Goal: Navigation & Orientation: Find specific page/section

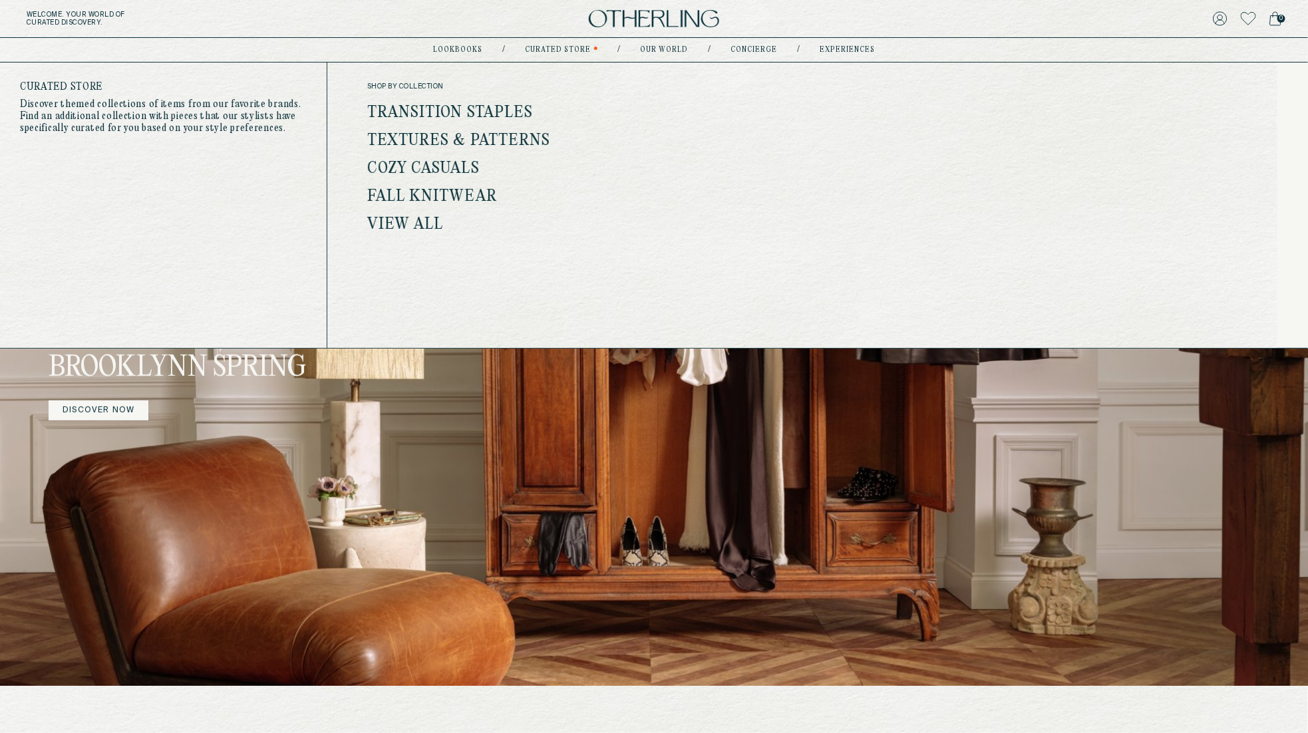
click at [490, 112] on link "Transition Staples" at bounding box center [450, 112] width 166 height 17
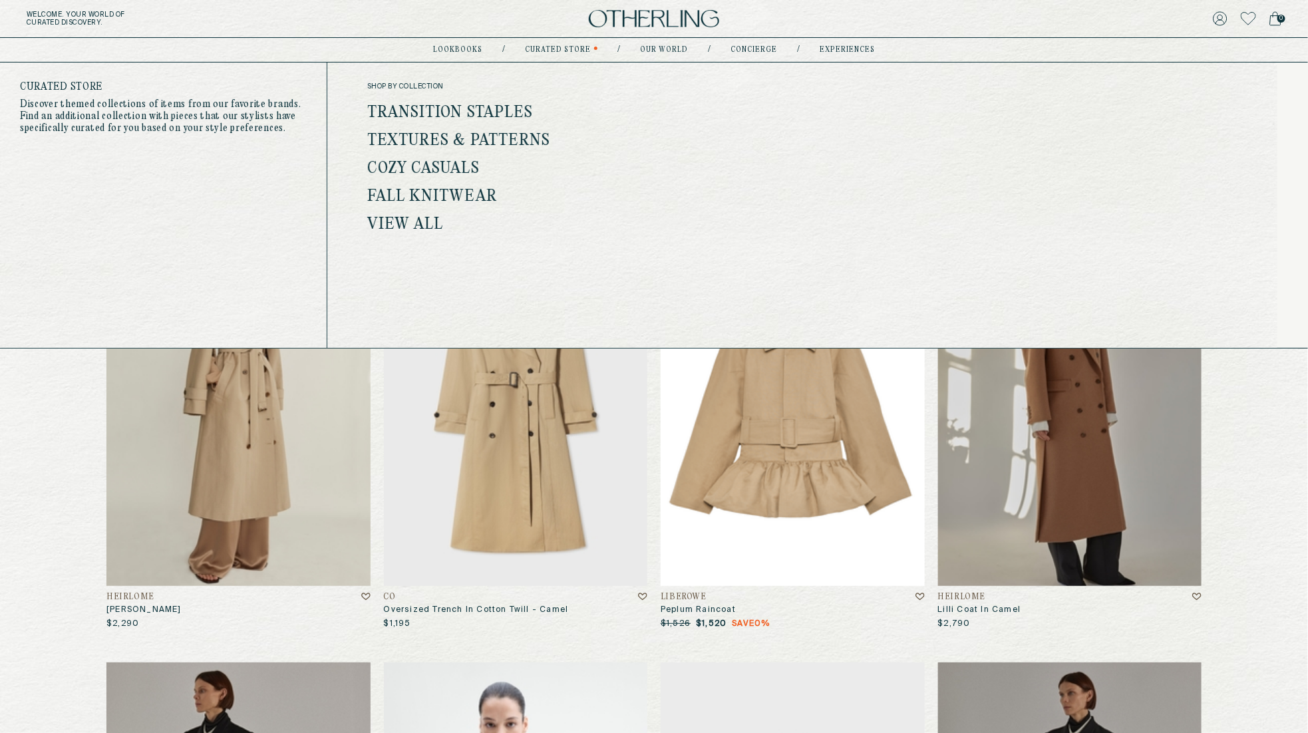
click at [414, 224] on link "View all" at bounding box center [405, 224] width 77 height 17
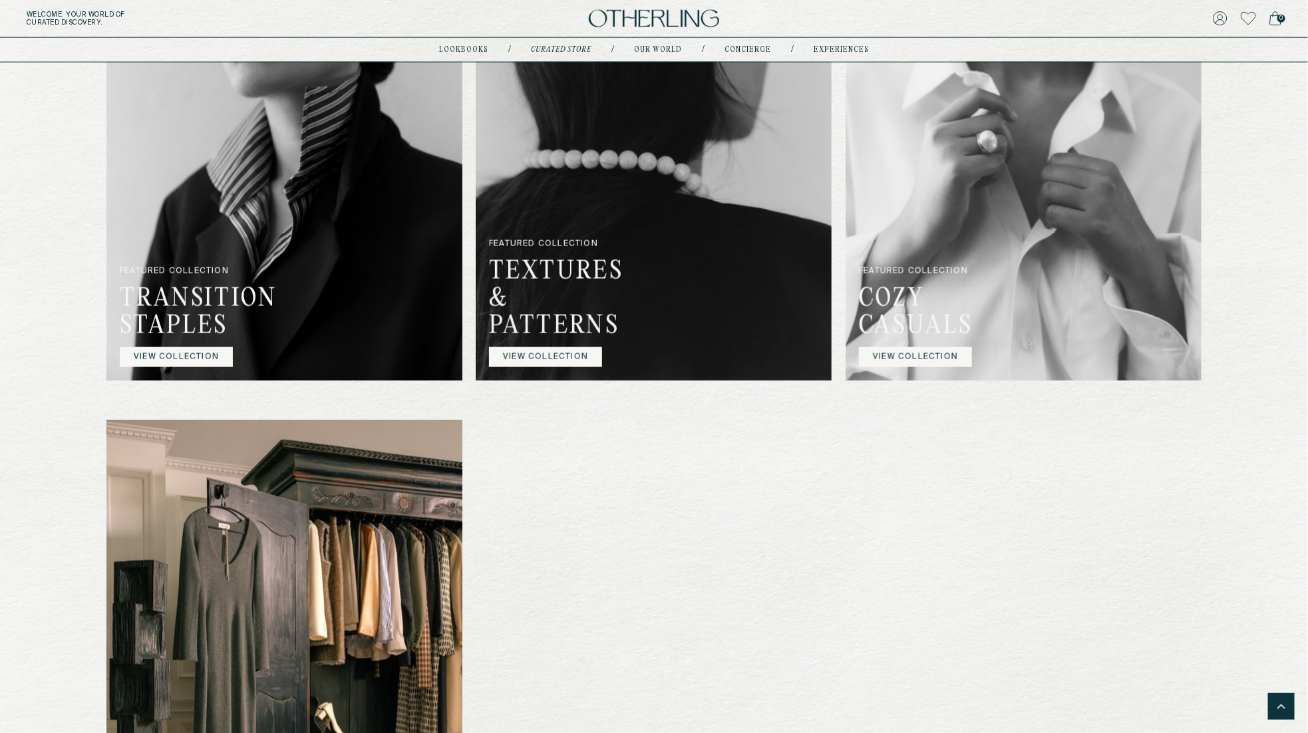
scroll to position [887, 0]
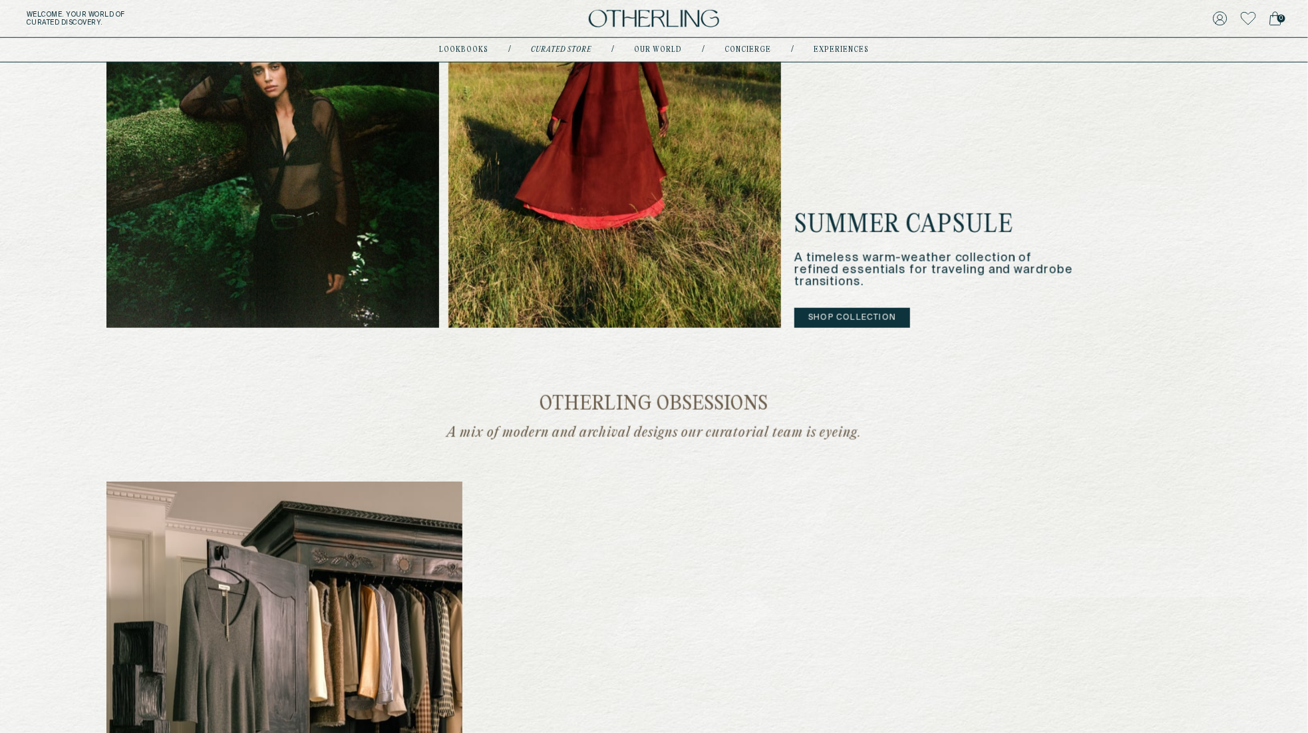
scroll to position [1443, 0]
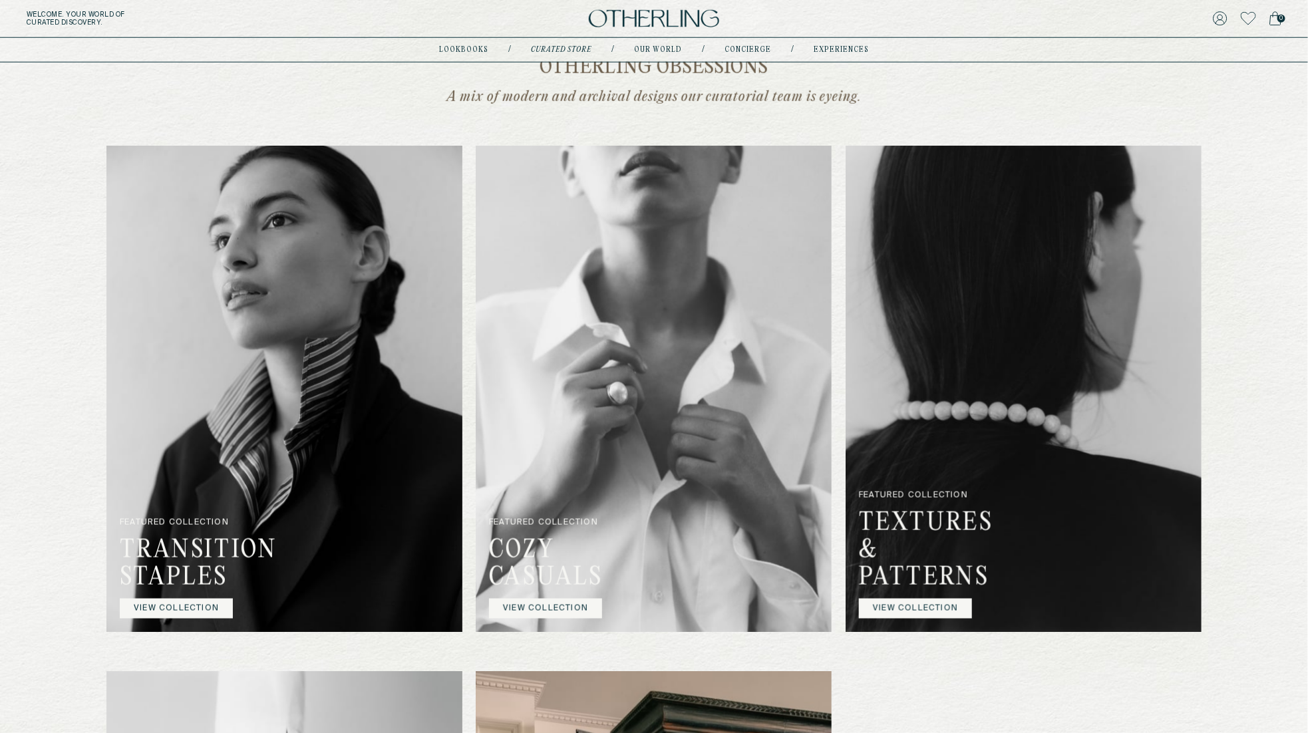
scroll to position [1160, 0]
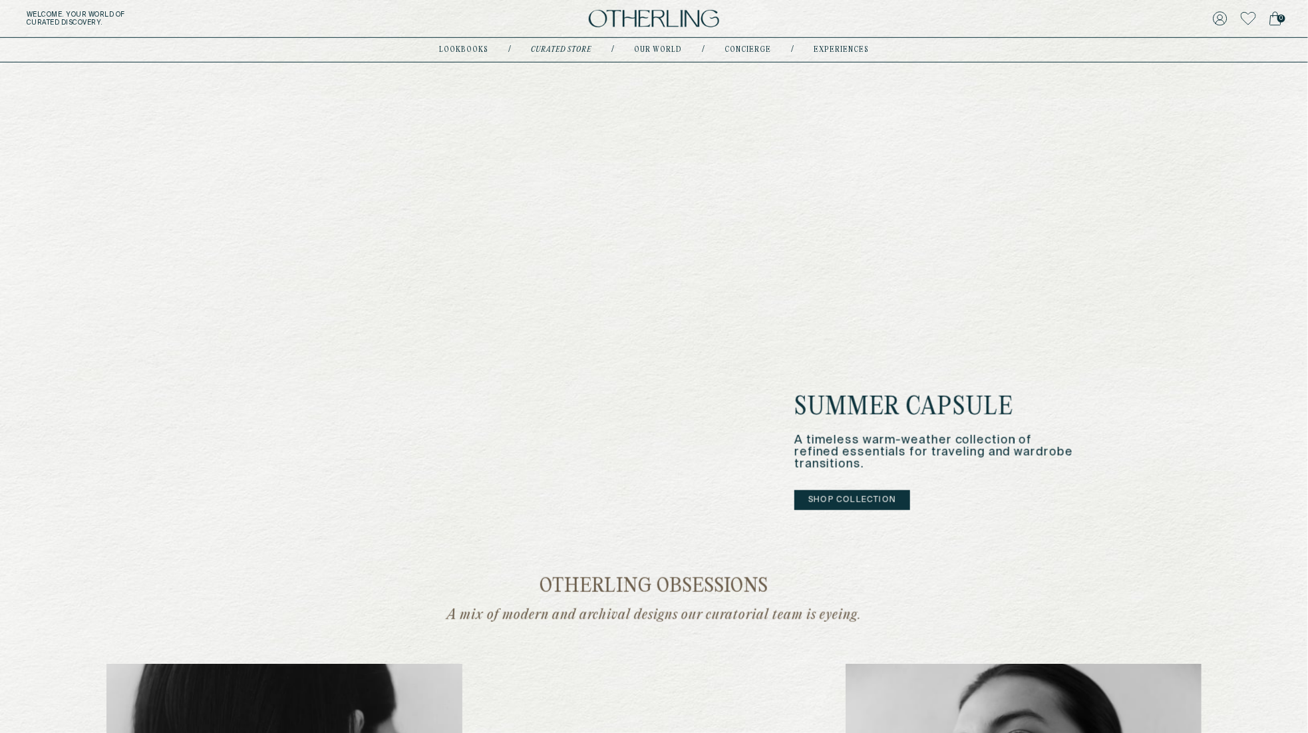
scroll to position [368, 0]
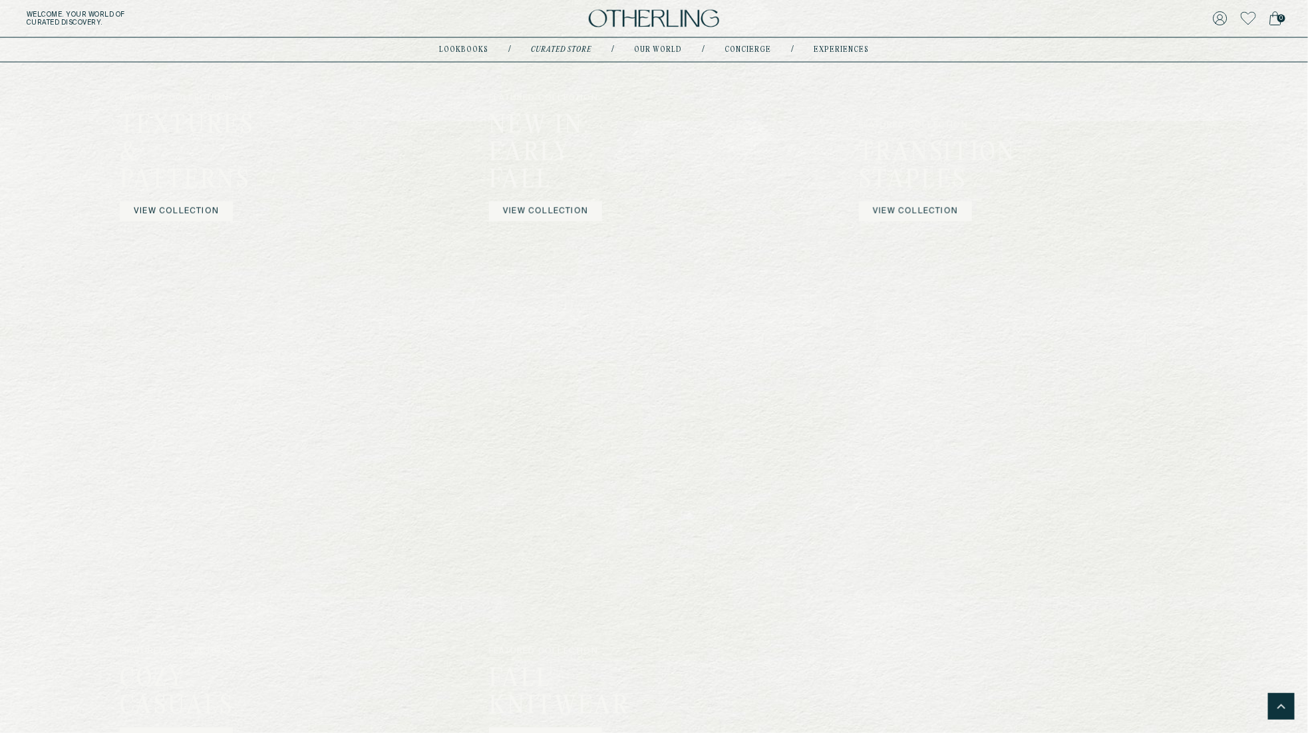
scroll to position [940, 0]
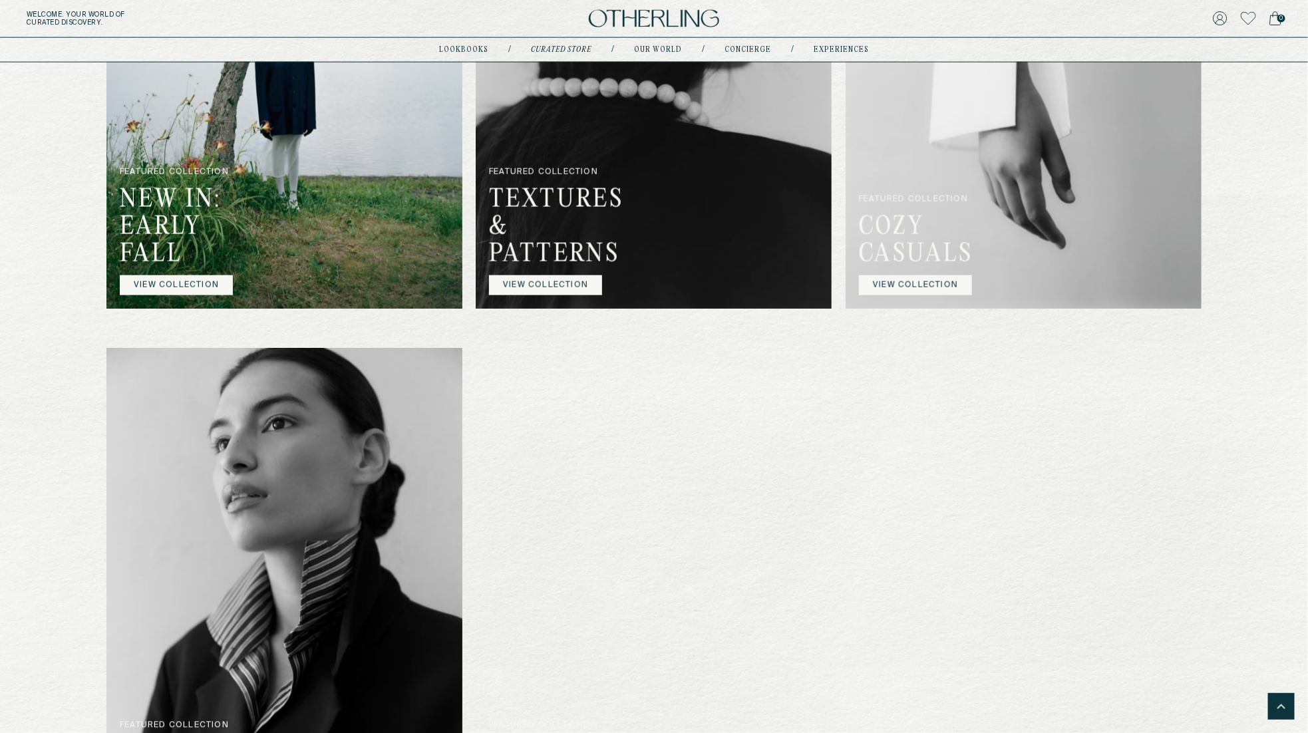
scroll to position [967, 0]
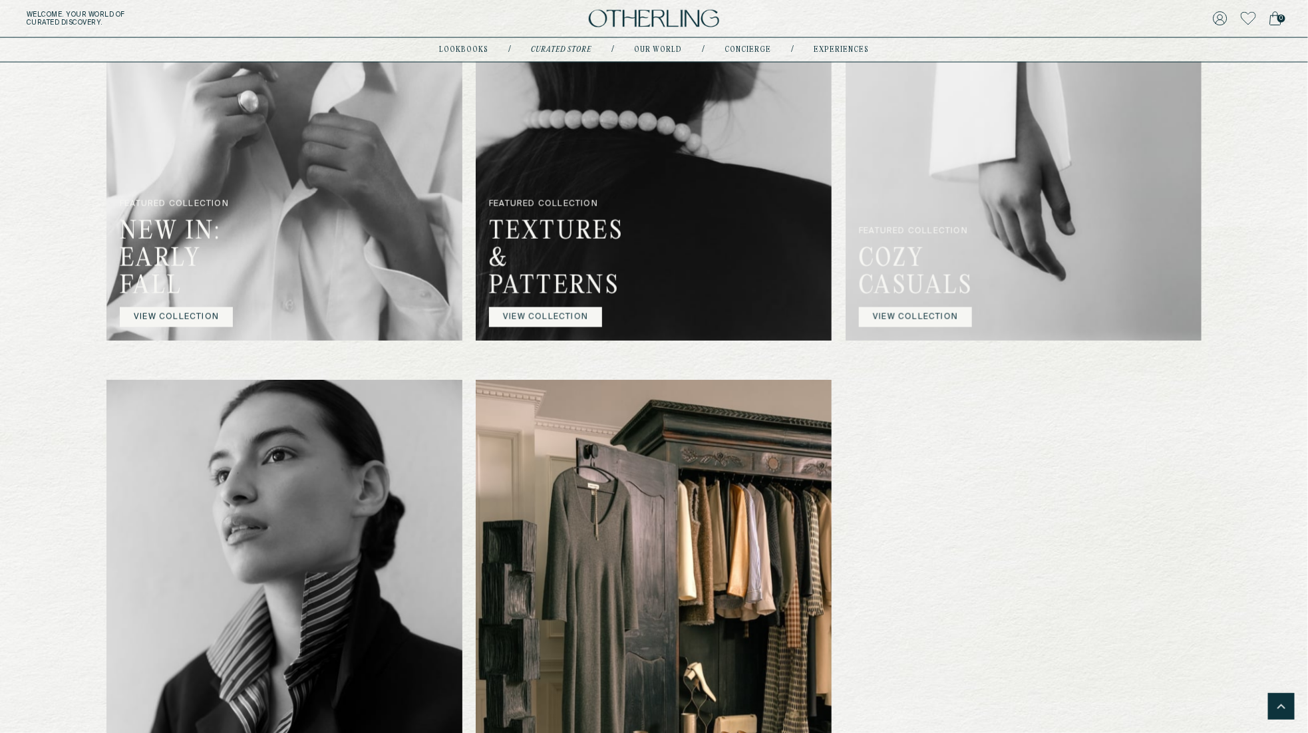
scroll to position [932, 0]
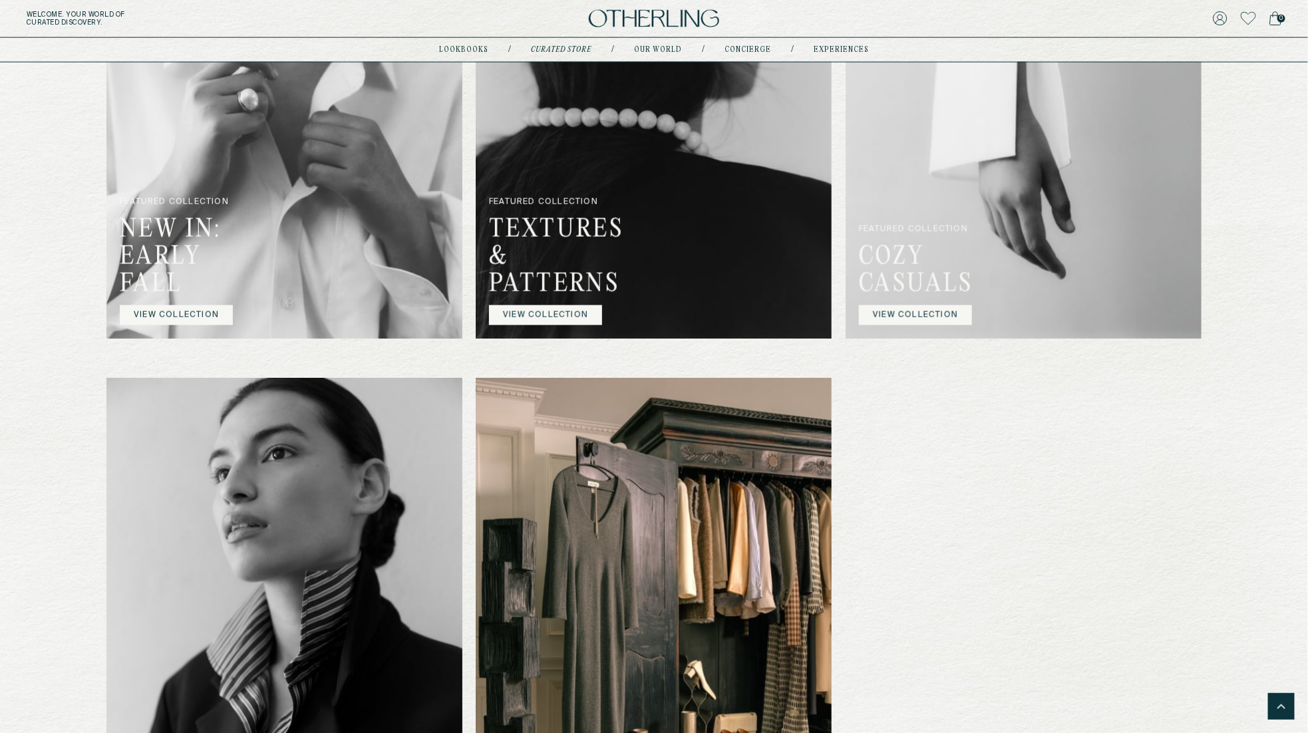
click at [647, 13] on img at bounding box center [654, 19] width 130 height 18
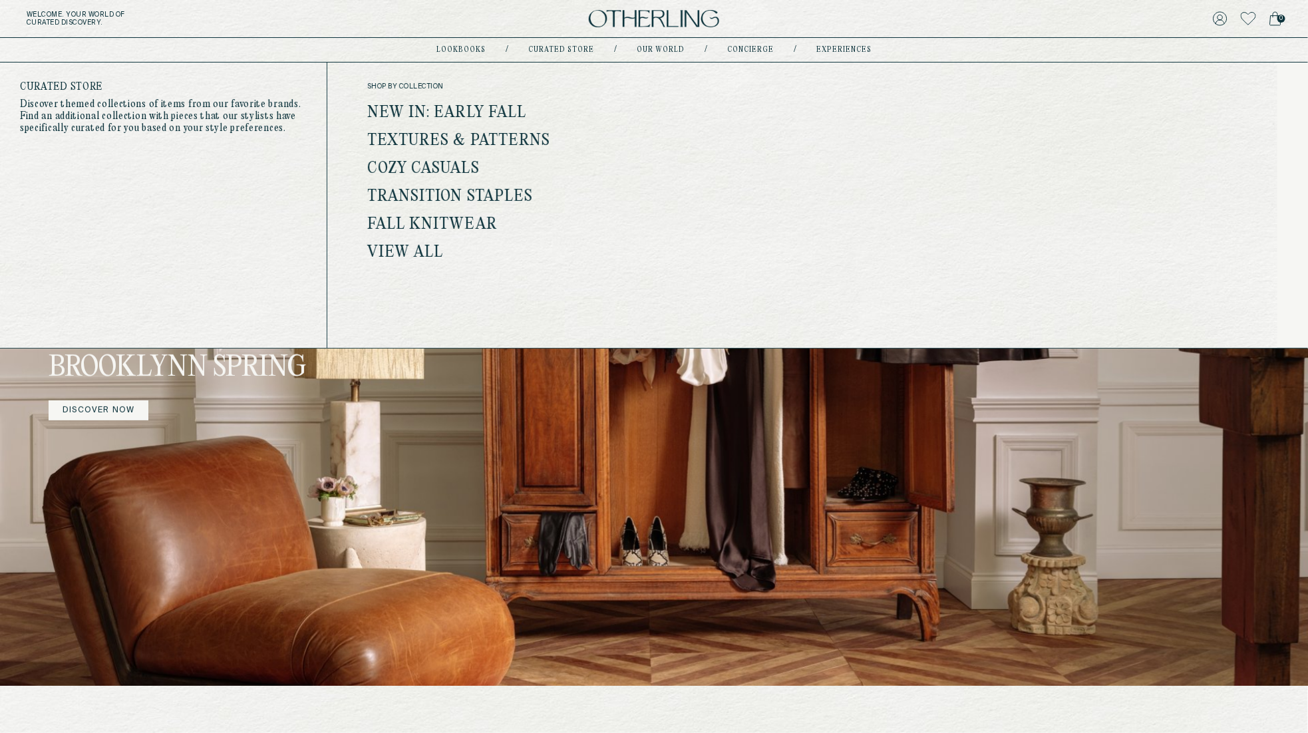
click at [406, 246] on link "View all" at bounding box center [405, 252] width 77 height 17
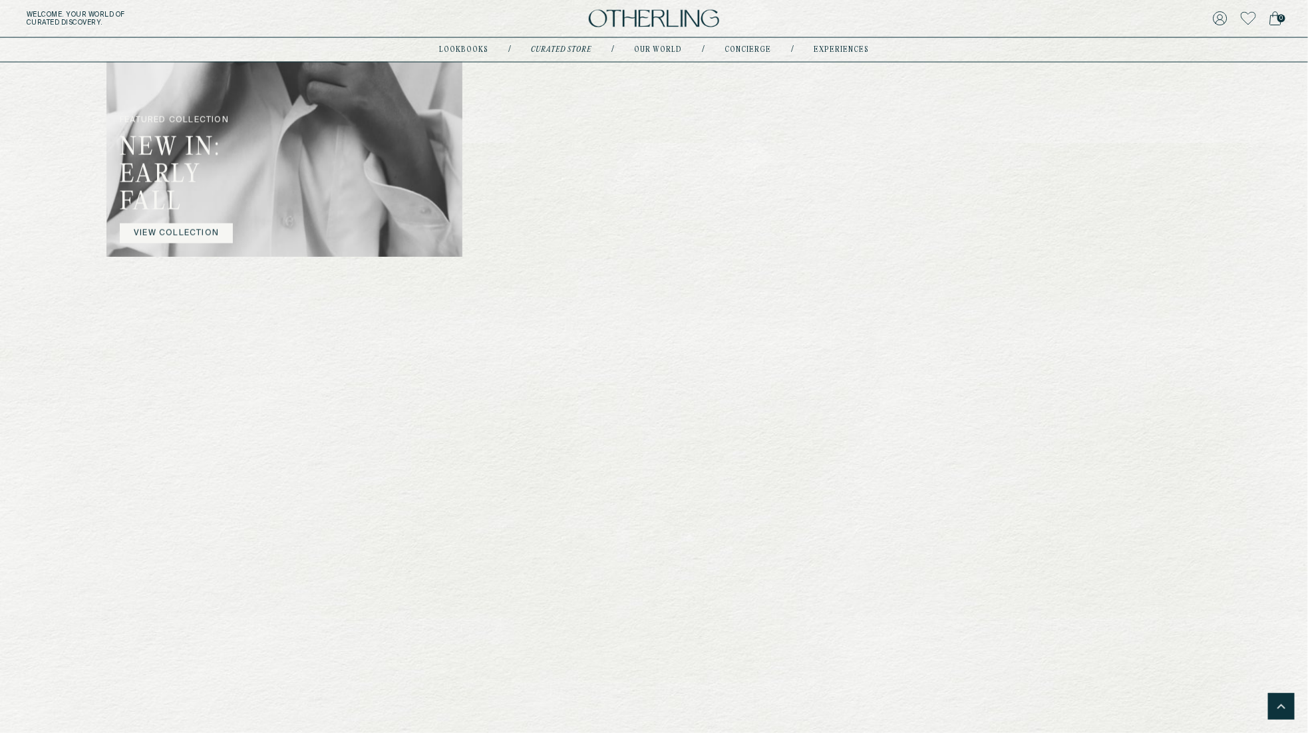
scroll to position [1008, 0]
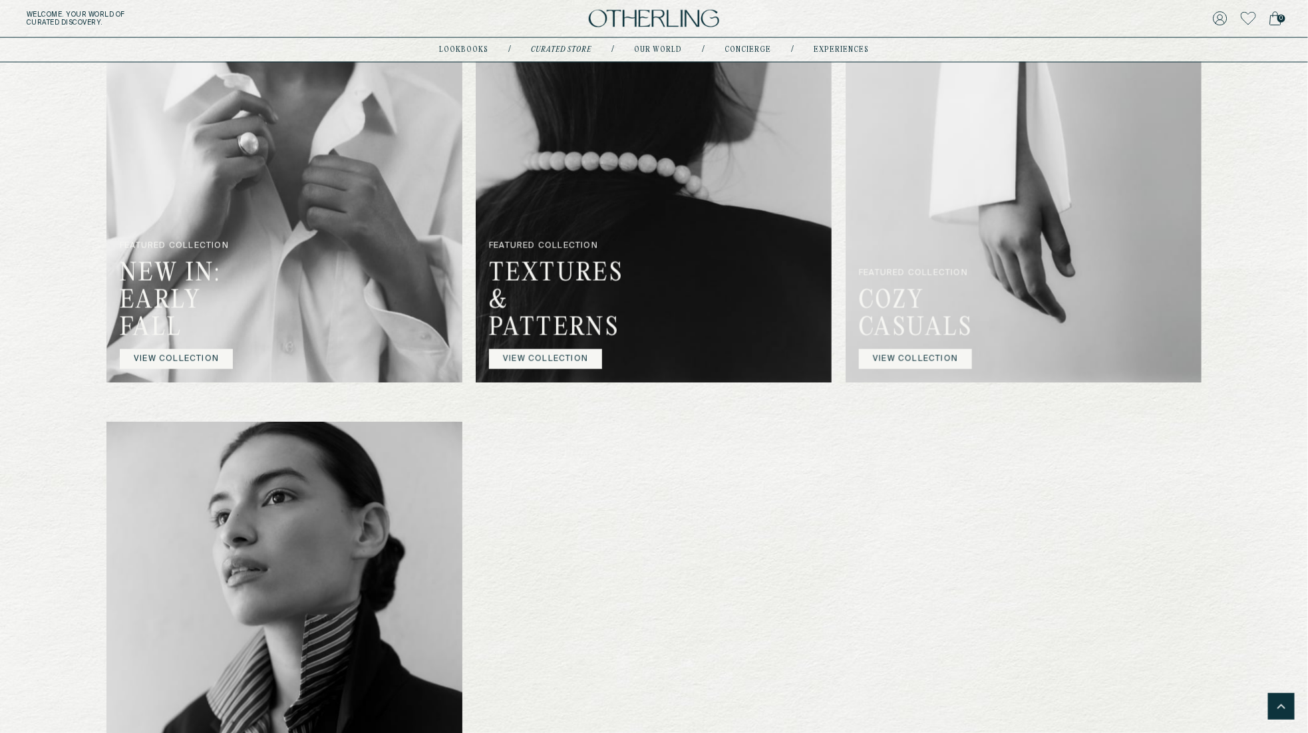
scroll to position [922, 0]
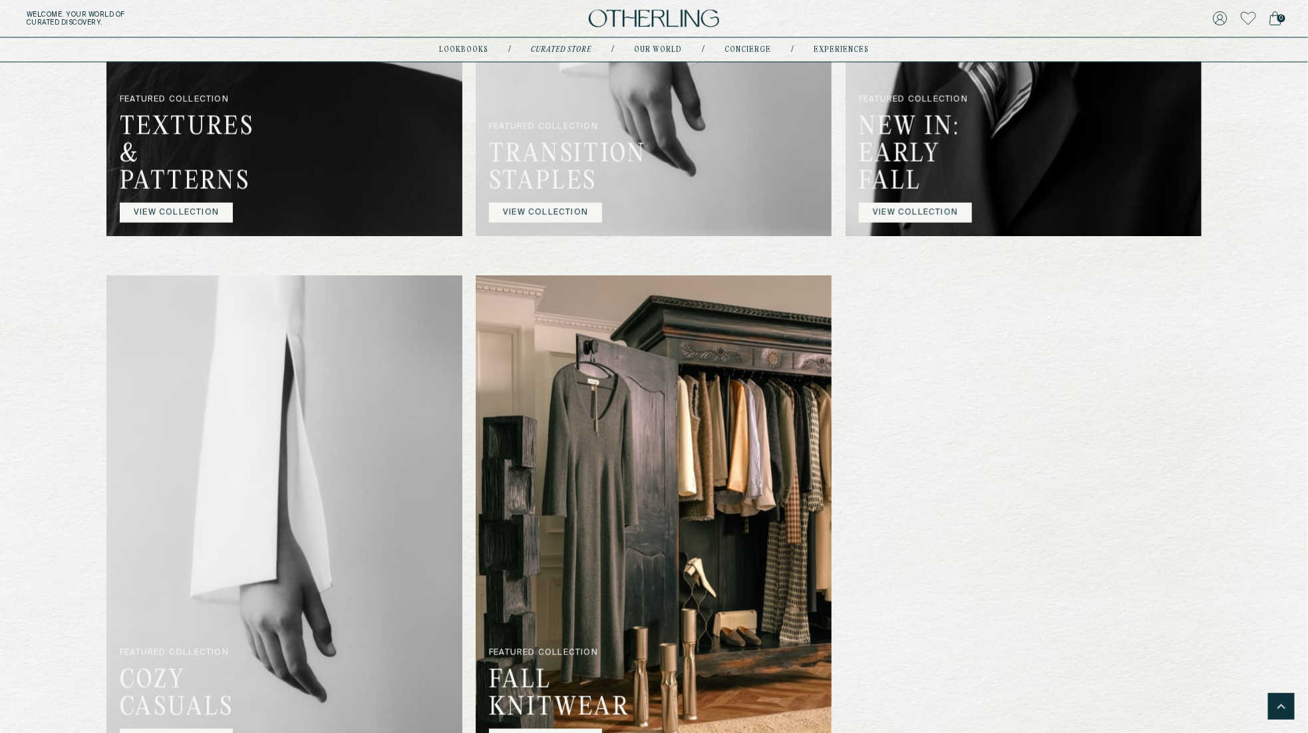
scroll to position [825, 0]
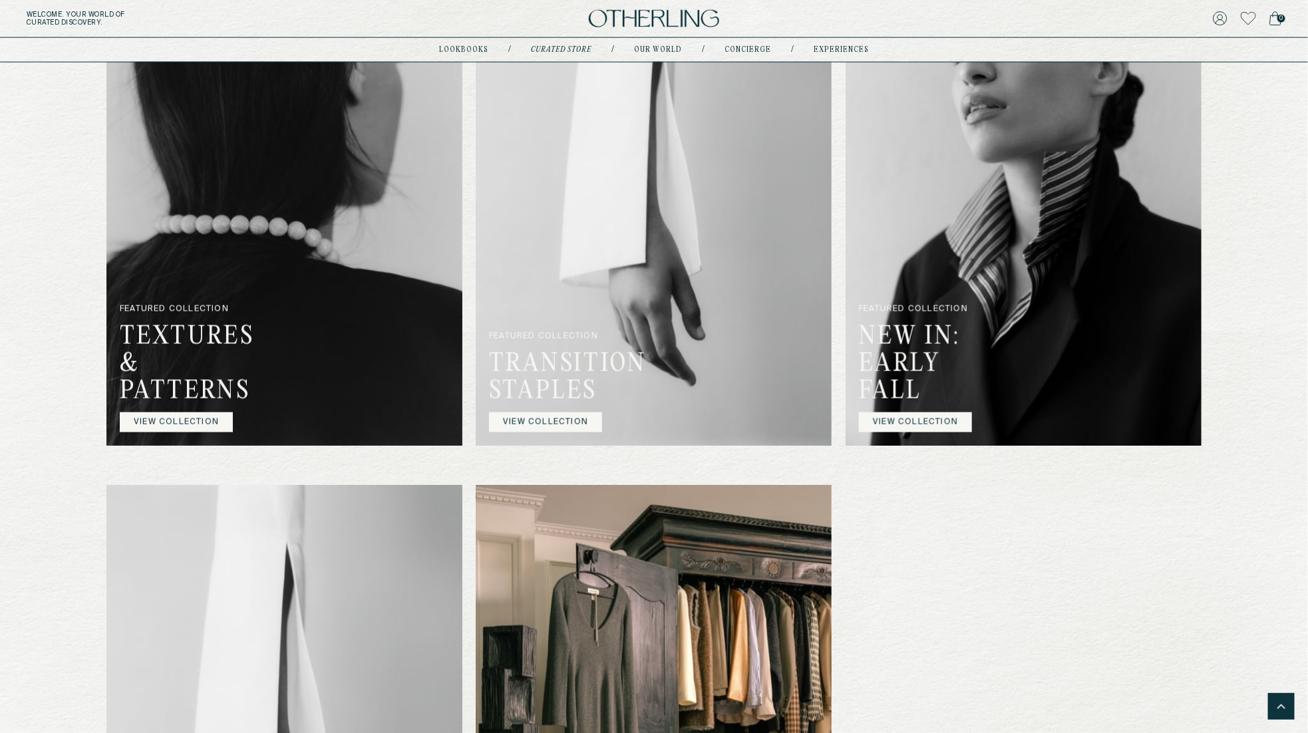
click at [633, 20] on img at bounding box center [654, 19] width 130 height 18
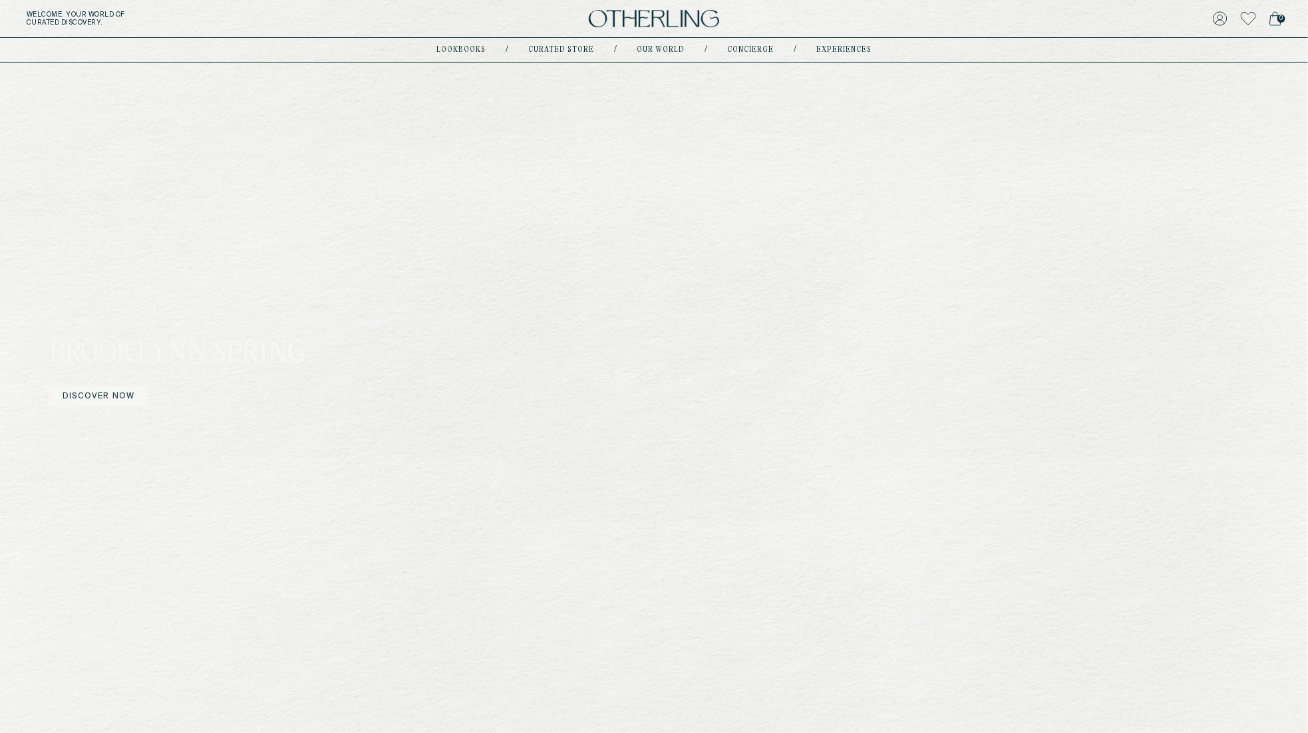
scroll to position [66, 0]
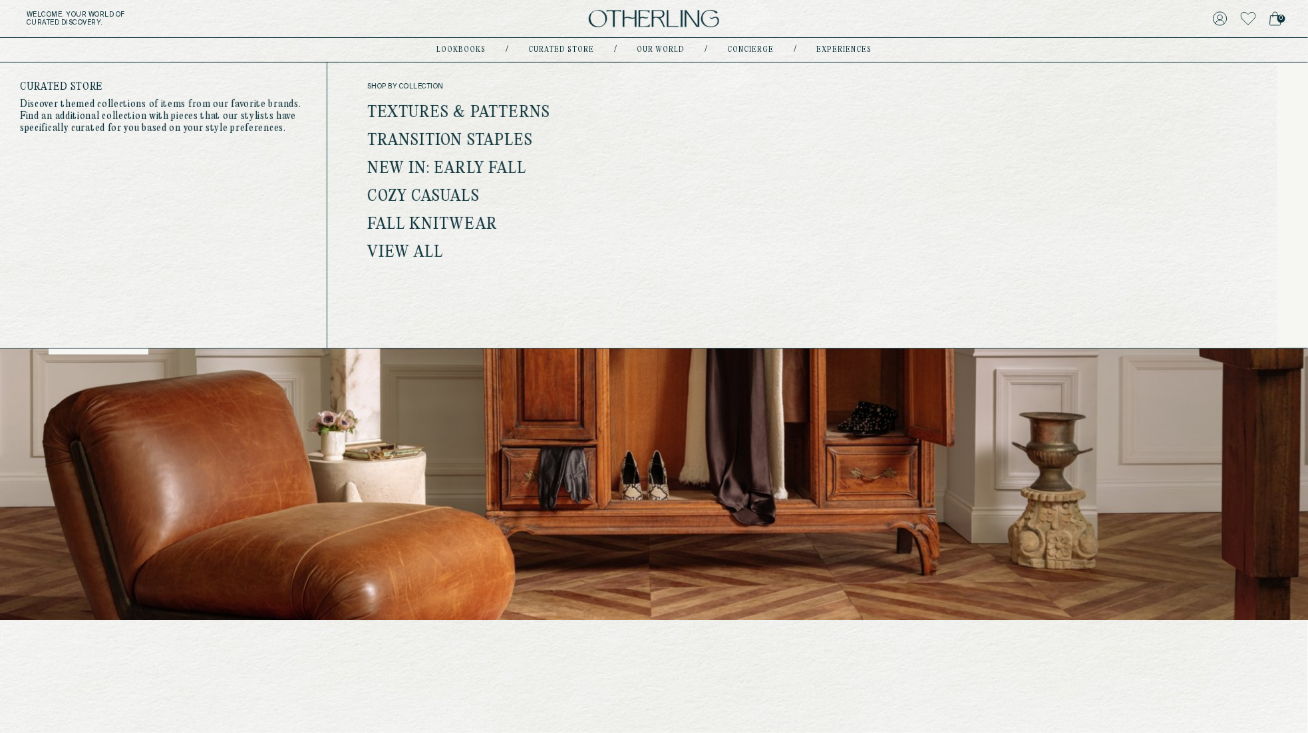
click at [387, 253] on link "View all" at bounding box center [405, 252] width 77 height 17
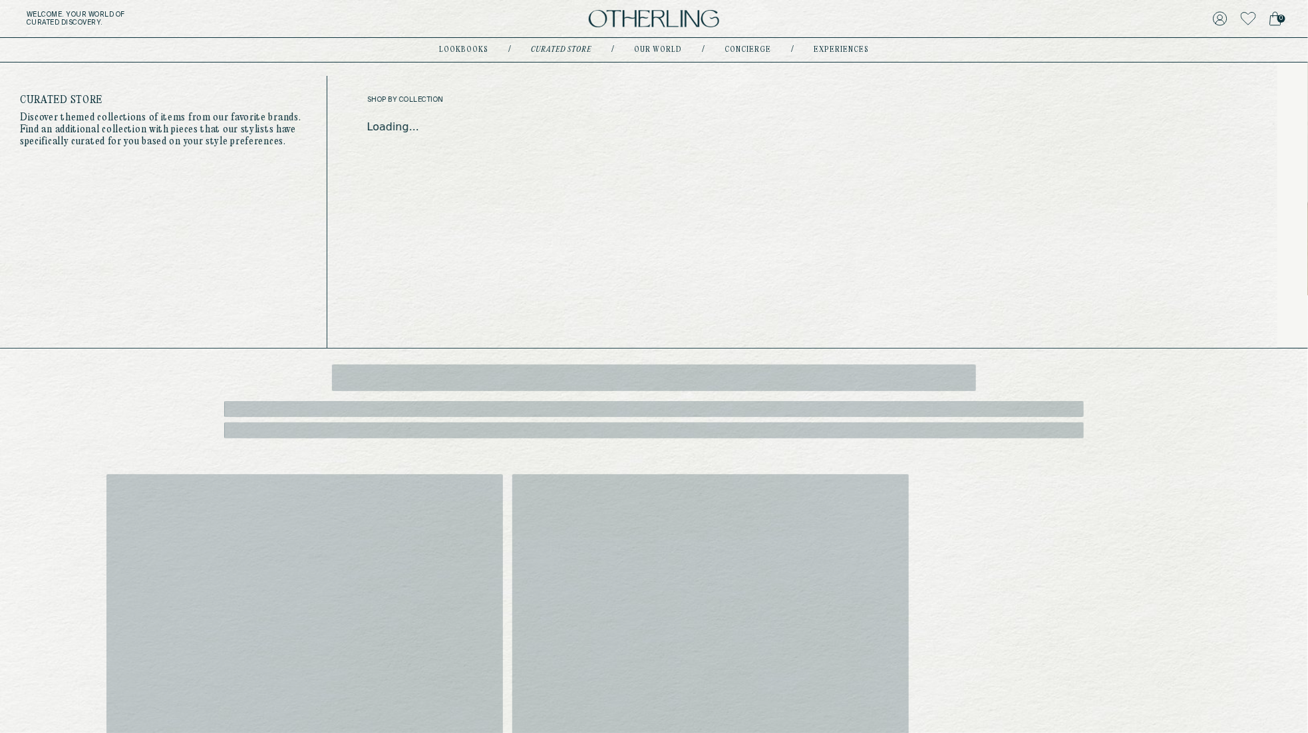
click at [553, 47] on link "Curated store" at bounding box center [561, 50] width 61 height 7
